Goal: Task Accomplishment & Management: Manage account settings

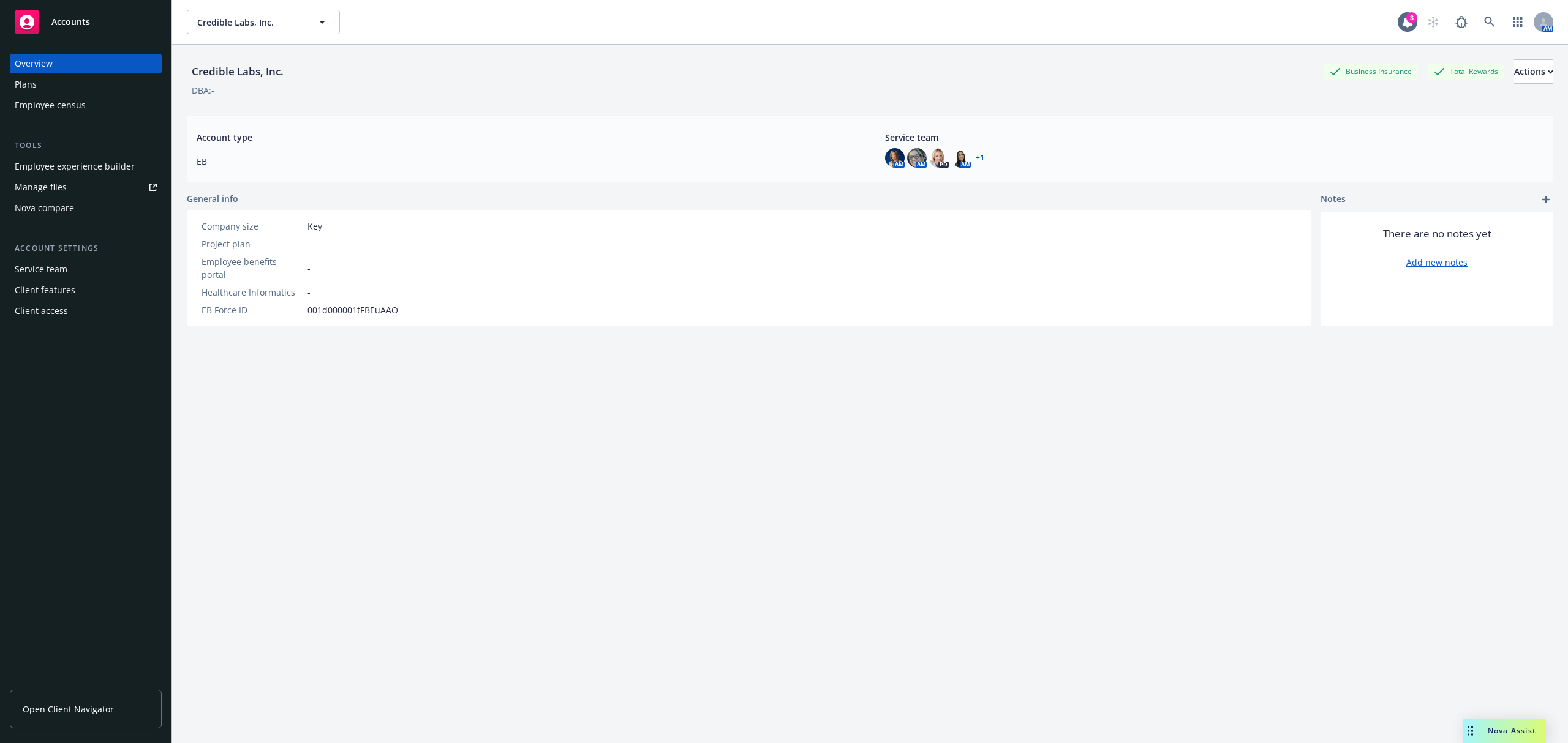
click at [338, 27] on button "Credible Labs, Inc." at bounding box center [263, 22] width 153 height 25
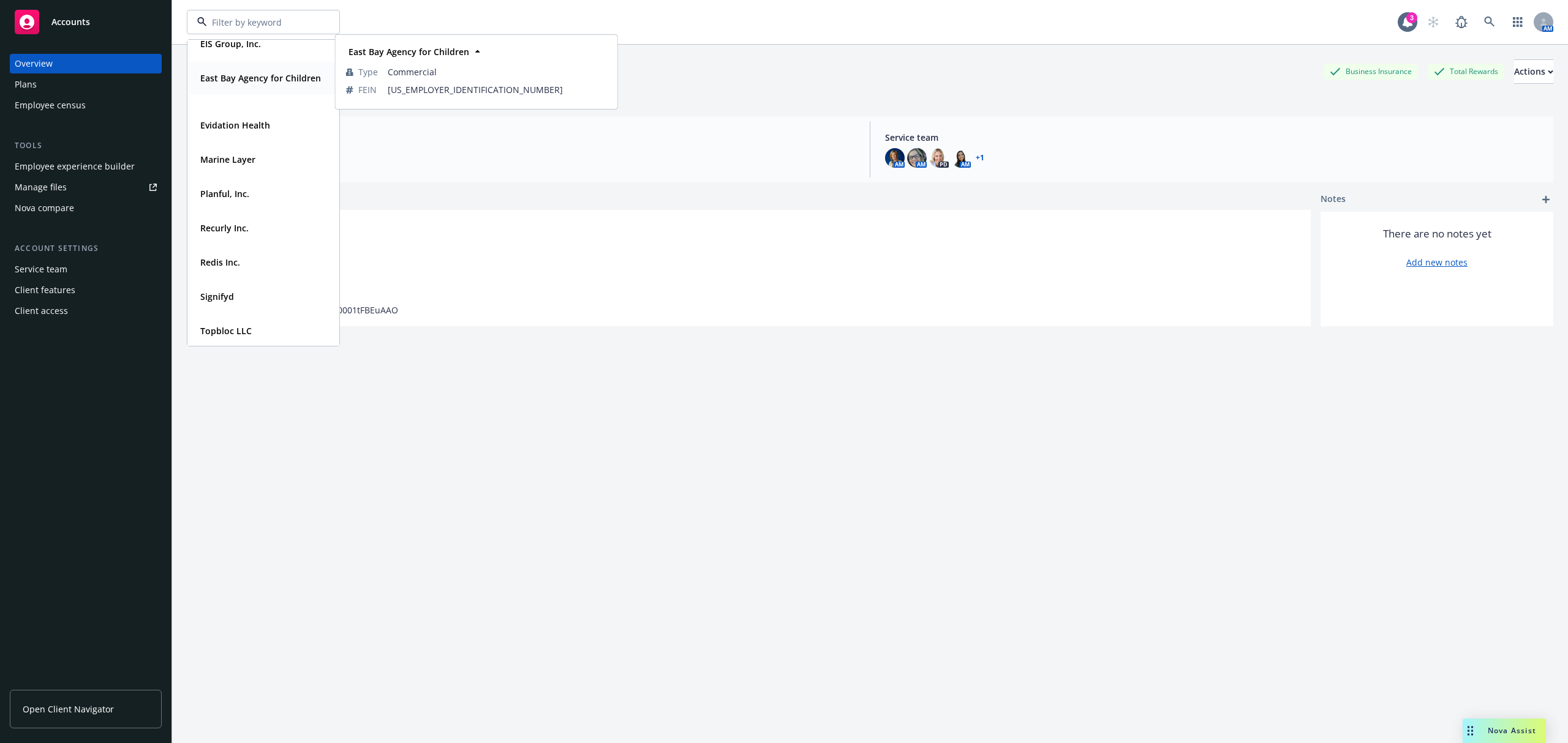
scroll to position [153, 0]
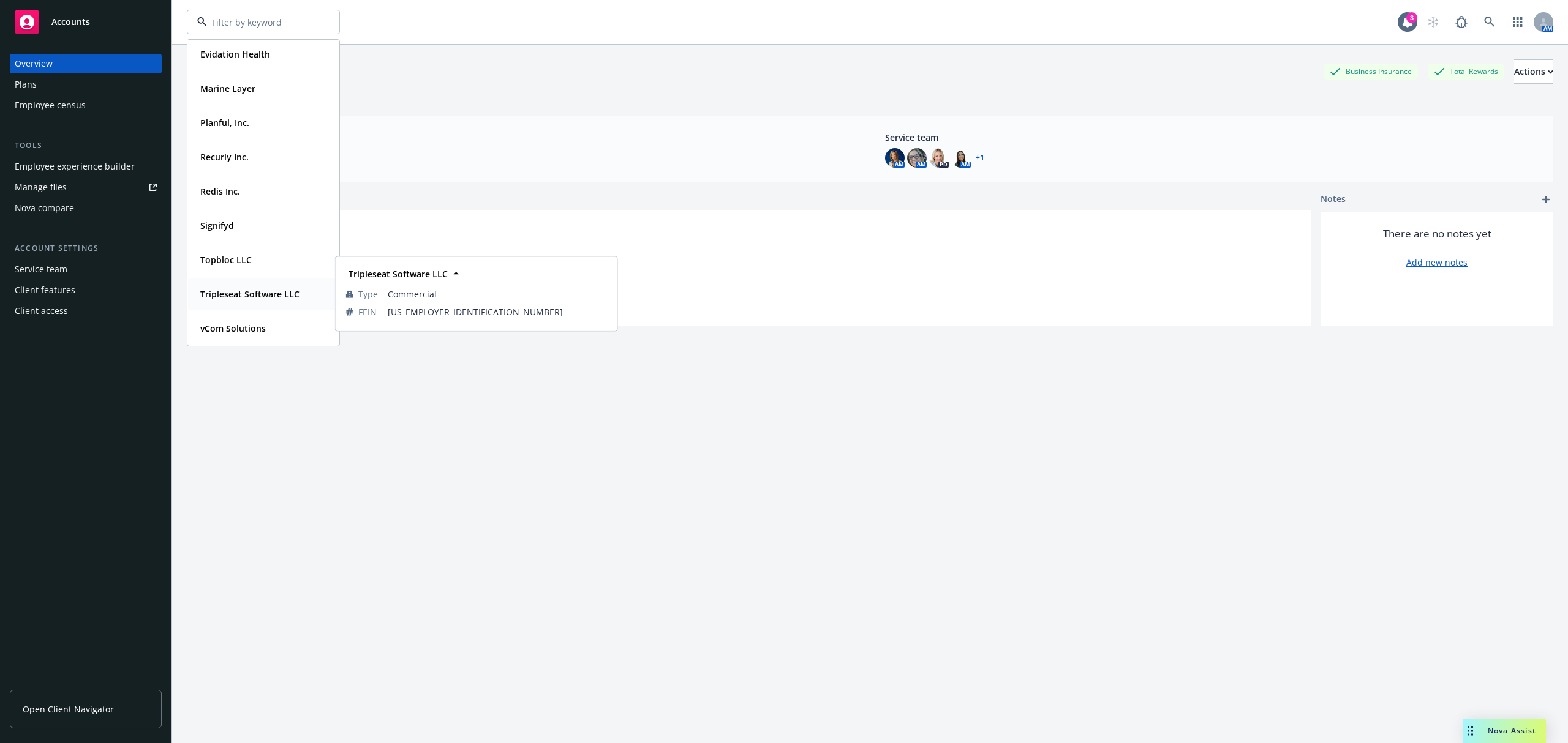
click at [250, 299] on span "Tripleseat Software LLC" at bounding box center [249, 295] width 100 height 13
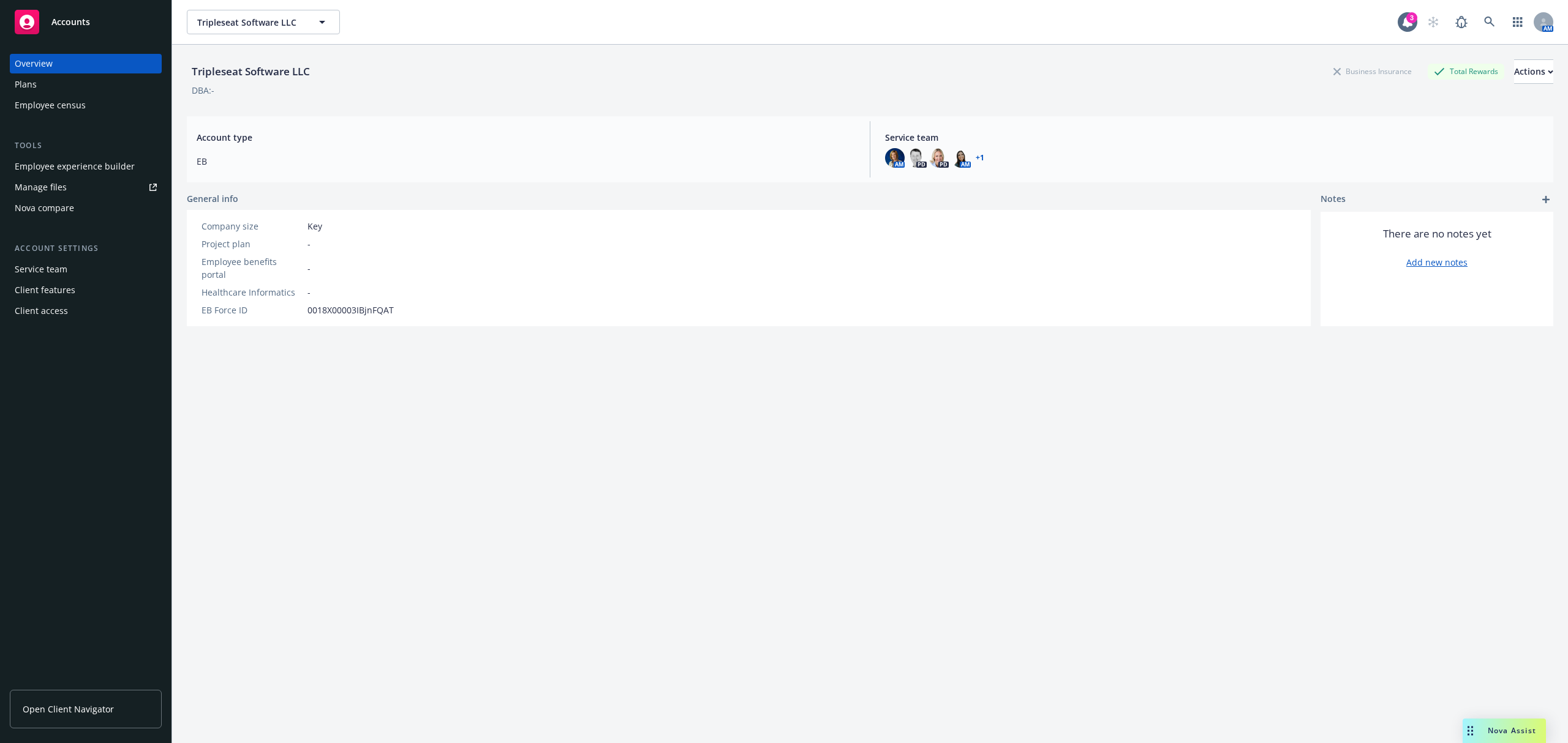
drag, startPoint x: 615, startPoint y: 417, endPoint x: 610, endPoint y: 391, distance: 26.5
click at [615, 417] on div "Tripleseat Software LLC Business Insurance Total Rewards Actions DBA: - Account…" at bounding box center [869, 408] width 1366 height 729
click at [81, 167] on div "Employee experience builder" at bounding box center [75, 166] width 120 height 20
